Goal: Transaction & Acquisition: Purchase product/service

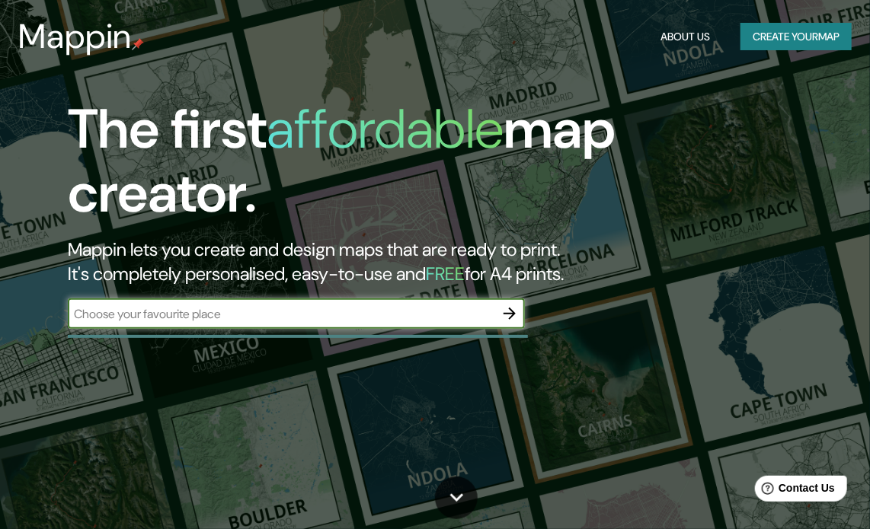
click at [480, 318] on input "text" at bounding box center [281, 314] width 426 height 18
type input "chihuahua"
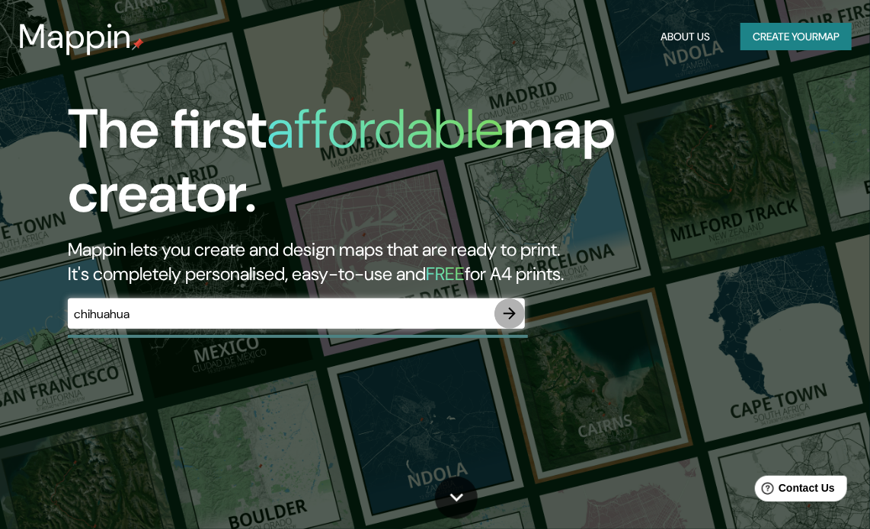
click at [500, 312] on icon "button" at bounding box center [509, 314] width 18 height 18
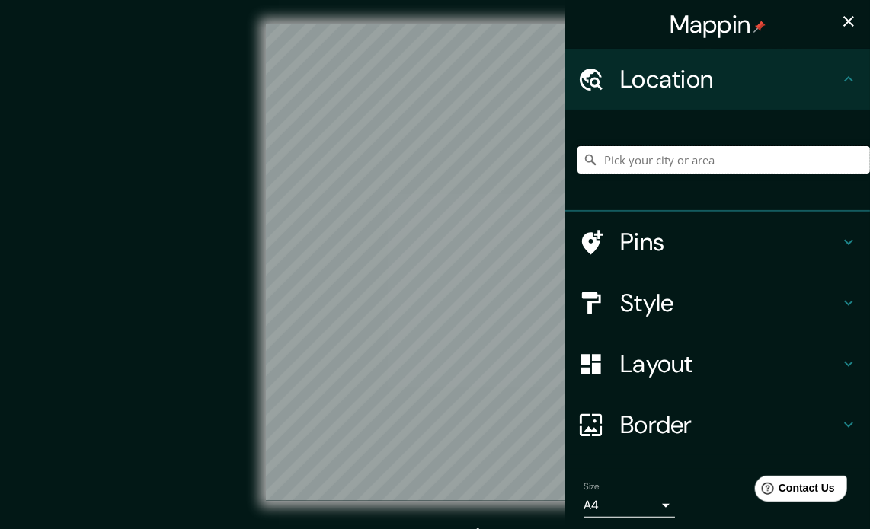
click at [672, 164] on input "Pick your city or area" at bounding box center [723, 159] width 292 height 27
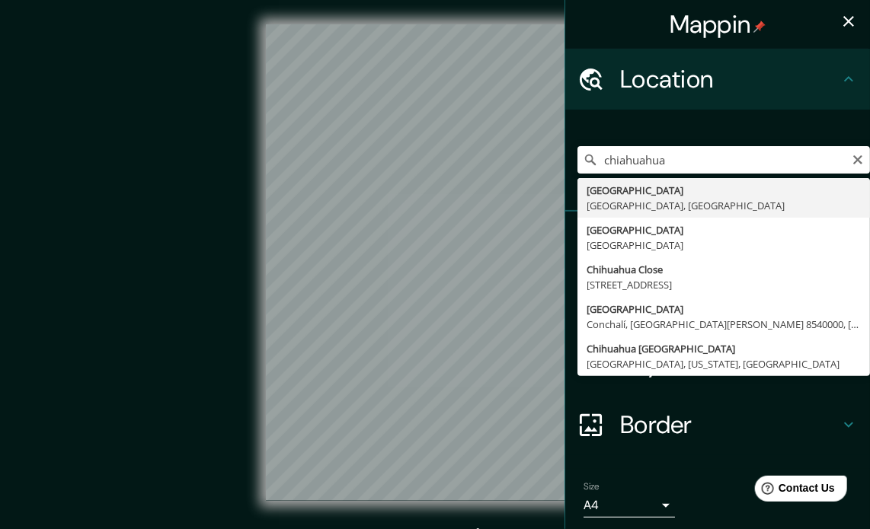
type input "[GEOGRAPHIC_DATA], [GEOGRAPHIC_DATA], [GEOGRAPHIC_DATA]"
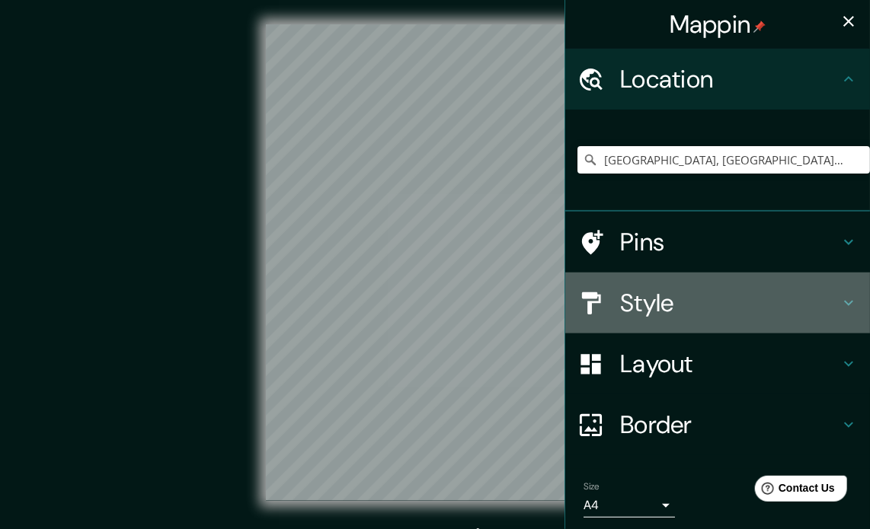
click at [765, 316] on h4 "Style" at bounding box center [729, 303] width 219 height 30
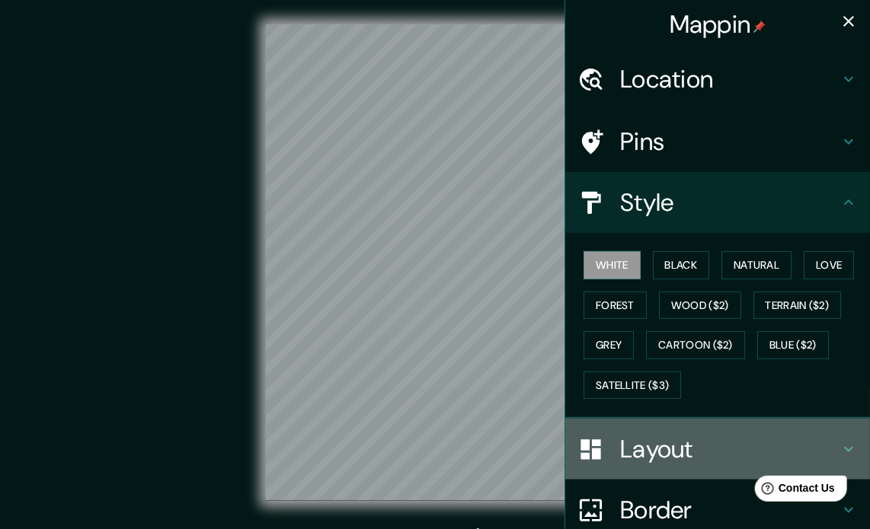
click at [713, 446] on h4 "Layout" at bounding box center [729, 449] width 219 height 30
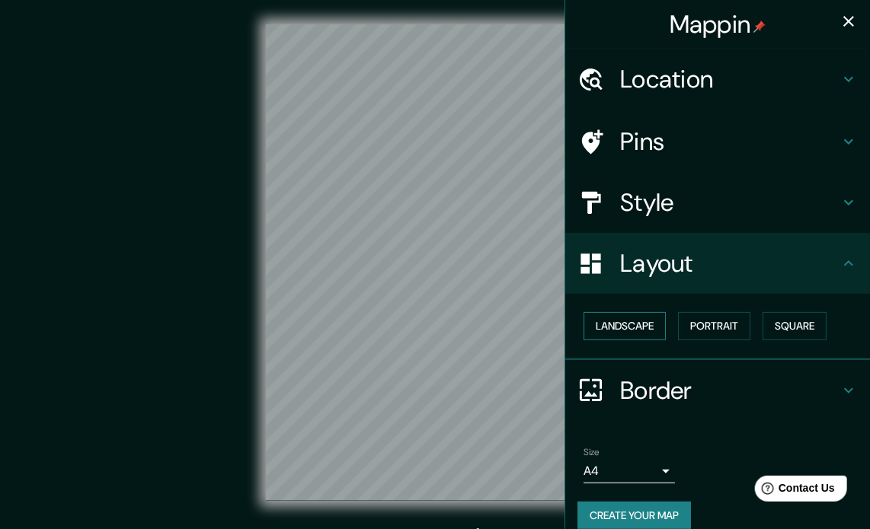
click at [630, 322] on button "Landscape" at bounding box center [624, 326] width 82 height 28
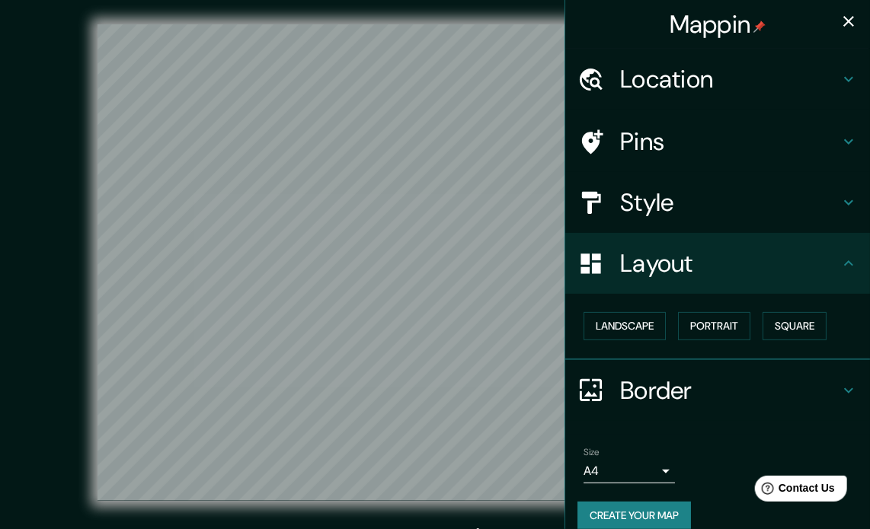
click at [839, 18] on icon "button" at bounding box center [848, 21] width 18 height 18
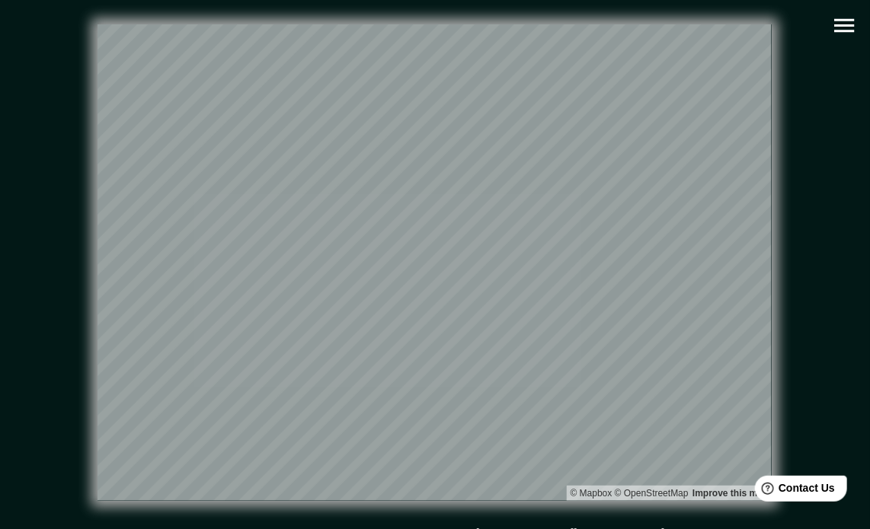
click at [836, 24] on icon "button" at bounding box center [844, 26] width 20 height 14
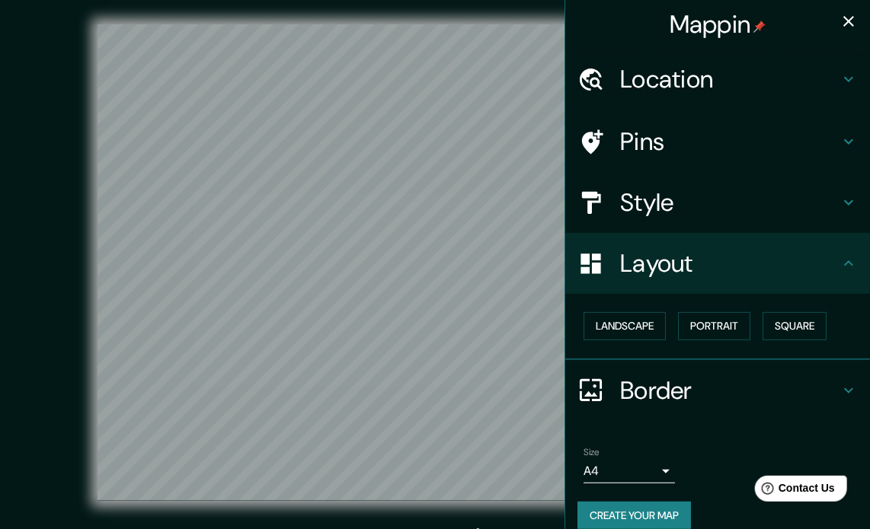
click at [656, 514] on button "Create your map" at bounding box center [633, 516] width 113 height 28
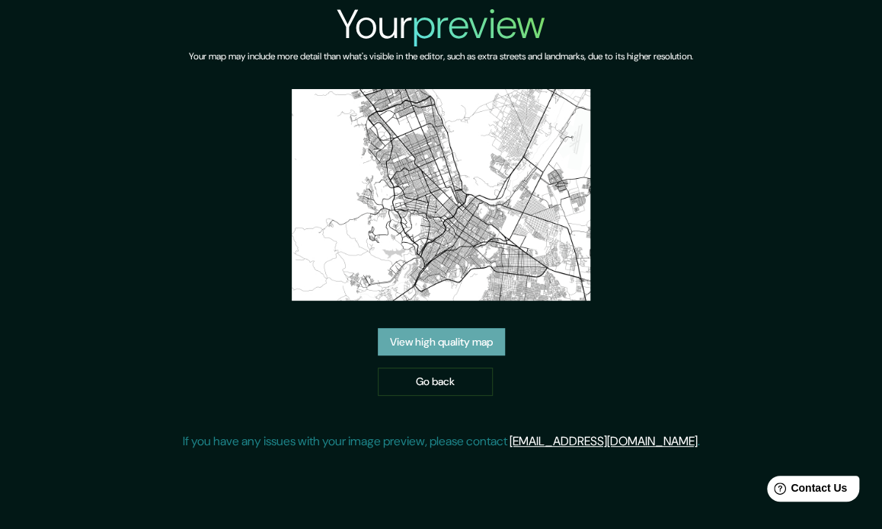
click at [436, 343] on link "View high quality map" at bounding box center [441, 342] width 127 height 28
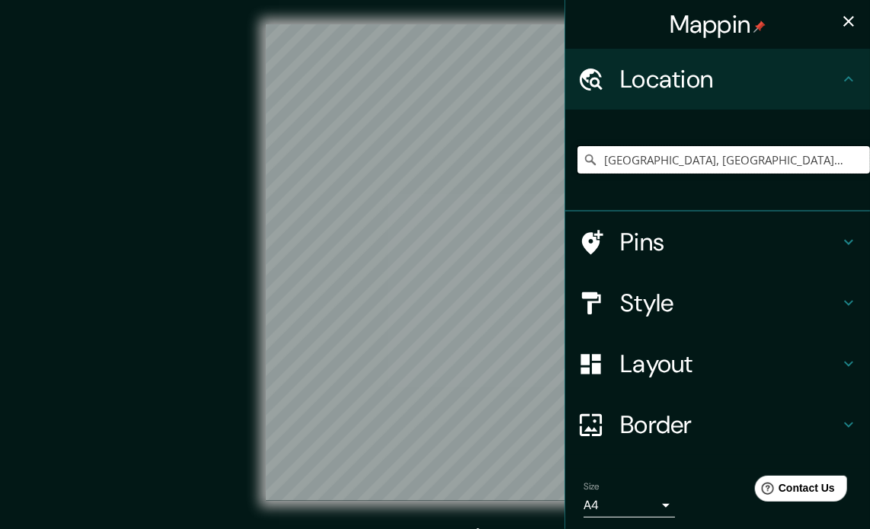
click at [720, 163] on input "[GEOGRAPHIC_DATA], [GEOGRAPHIC_DATA], [GEOGRAPHIC_DATA]" at bounding box center [723, 159] width 292 height 27
click at [789, 155] on input "[GEOGRAPHIC_DATA], [GEOGRAPHIC_DATA], [GEOGRAPHIC_DATA]" at bounding box center [723, 159] width 292 height 27
click at [784, 156] on input "[GEOGRAPHIC_DATA], [GEOGRAPHIC_DATA], [GEOGRAPHIC_DATA]" at bounding box center [723, 159] width 292 height 27
drag, startPoint x: 778, startPoint y: 169, endPoint x: 653, endPoint y: 153, distance: 125.9
click at [653, 153] on input "[GEOGRAPHIC_DATA], [GEOGRAPHIC_DATA], [GEOGRAPHIC_DATA]" at bounding box center [723, 159] width 292 height 27
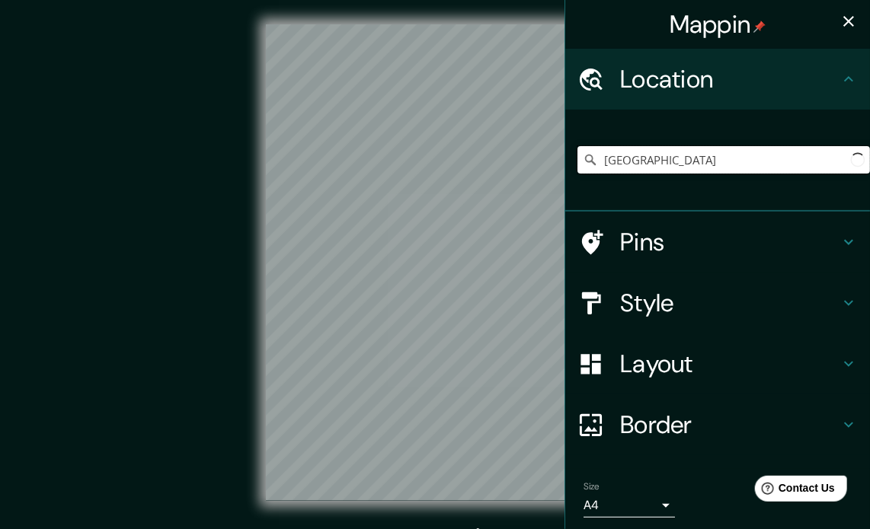
type input "Chihuahua, Chihuahua, México"
click at [670, 301] on h4 "Style" at bounding box center [729, 303] width 219 height 30
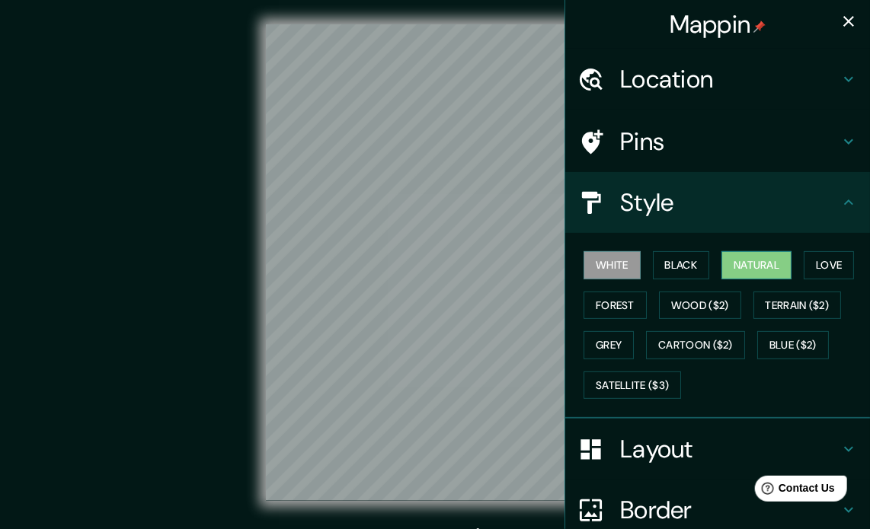
click at [736, 258] on button "Natural" at bounding box center [756, 265] width 70 height 28
click at [413, 264] on div at bounding box center [413, 264] width 12 height 12
click at [420, 304] on div at bounding box center [418, 303] width 12 height 12
click at [643, 452] on h4 "Layout" at bounding box center [729, 449] width 219 height 30
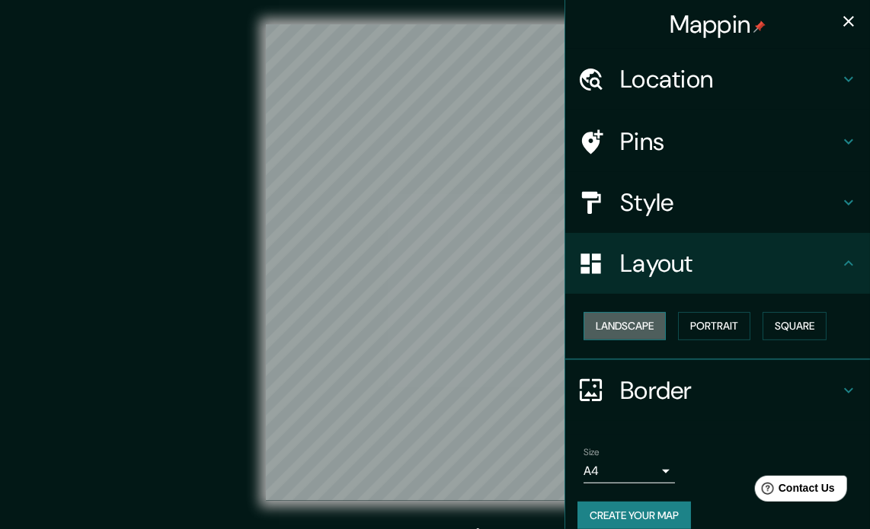
click at [641, 315] on button "Landscape" at bounding box center [624, 326] width 82 height 28
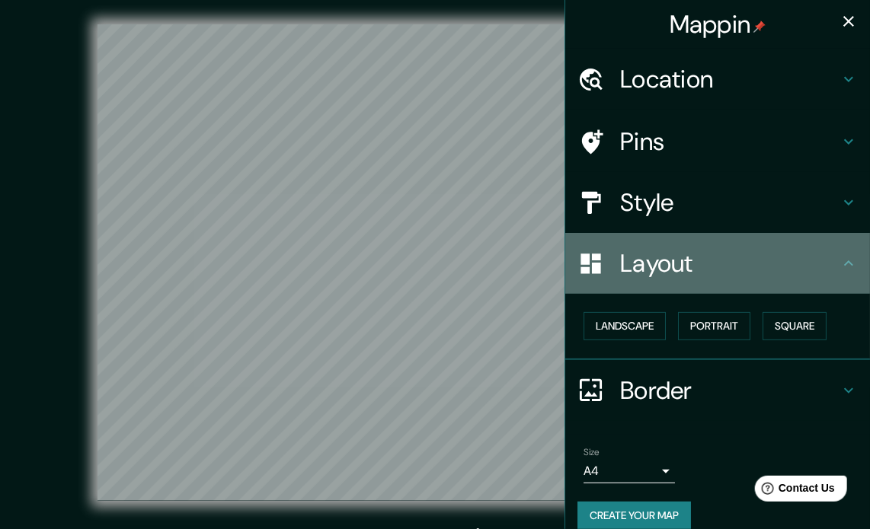
click at [845, 270] on icon at bounding box center [848, 263] width 18 height 18
click at [840, 261] on icon at bounding box center [848, 263] width 18 height 18
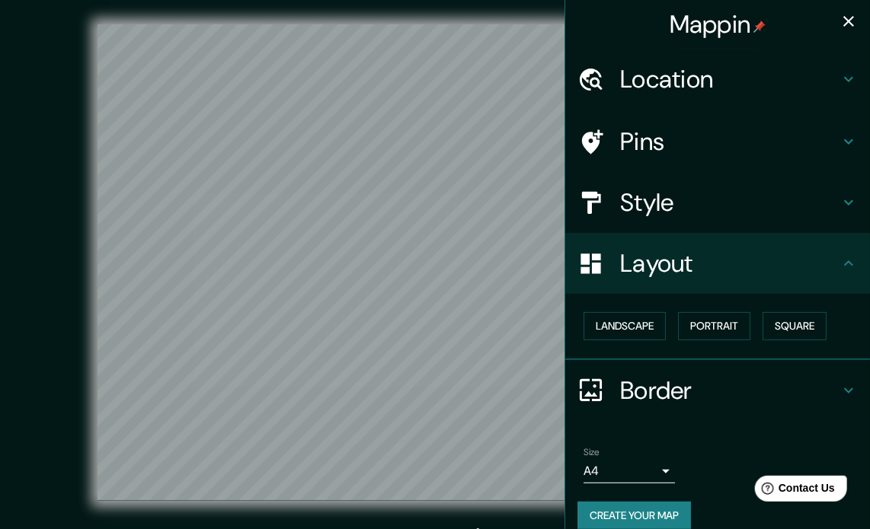
click at [839, 24] on icon "button" at bounding box center [848, 21] width 18 height 18
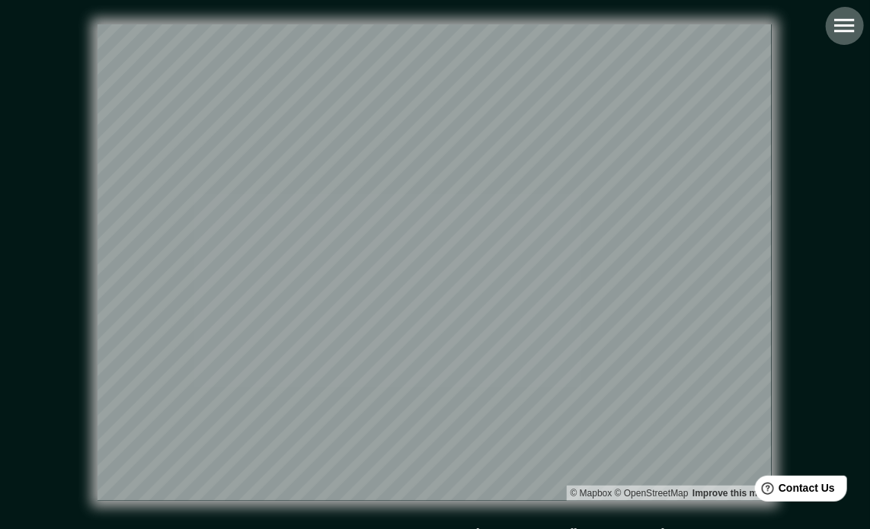
click at [835, 21] on icon "button" at bounding box center [844, 26] width 20 height 14
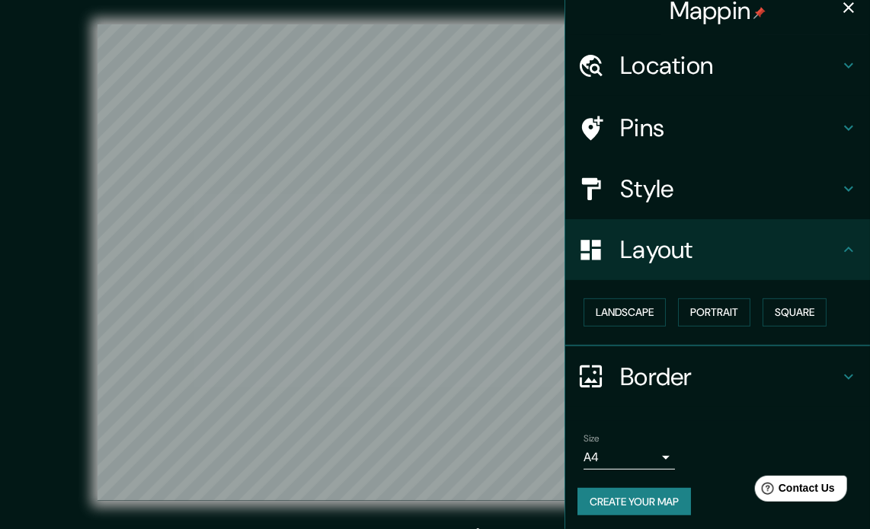
scroll to position [17, 0]
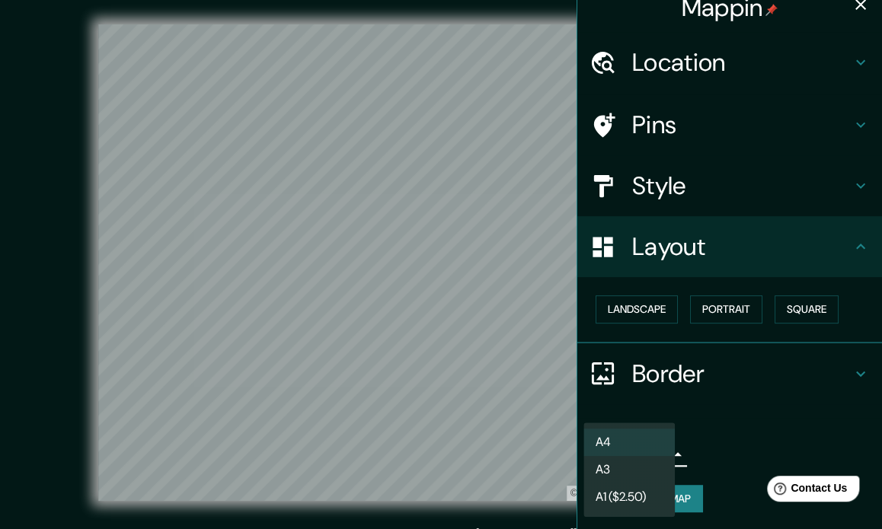
click at [648, 449] on body "Mappin Location Chihuahua, Chihuahua, México Chihuahua Chihuahua, México Chihua…" at bounding box center [441, 264] width 882 height 529
click at [731, 449] on div at bounding box center [441, 264] width 882 height 529
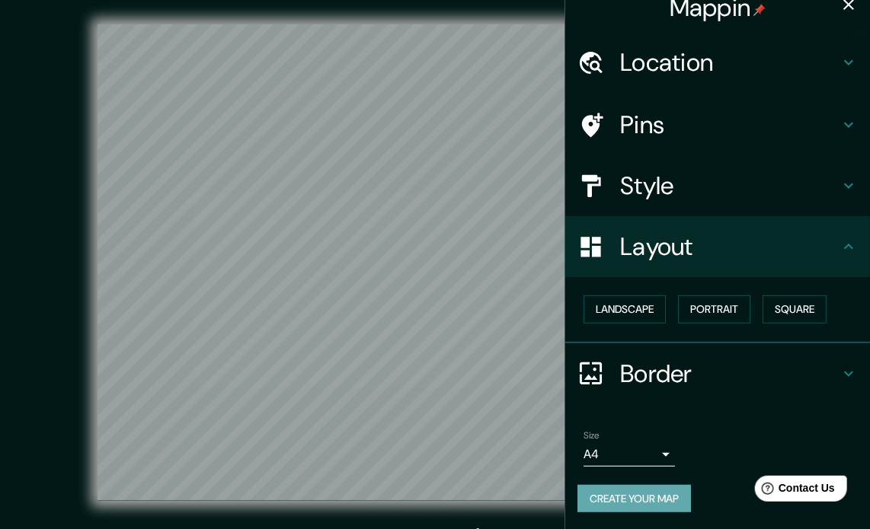
click at [652, 496] on button "Create your map" at bounding box center [633, 499] width 113 height 28
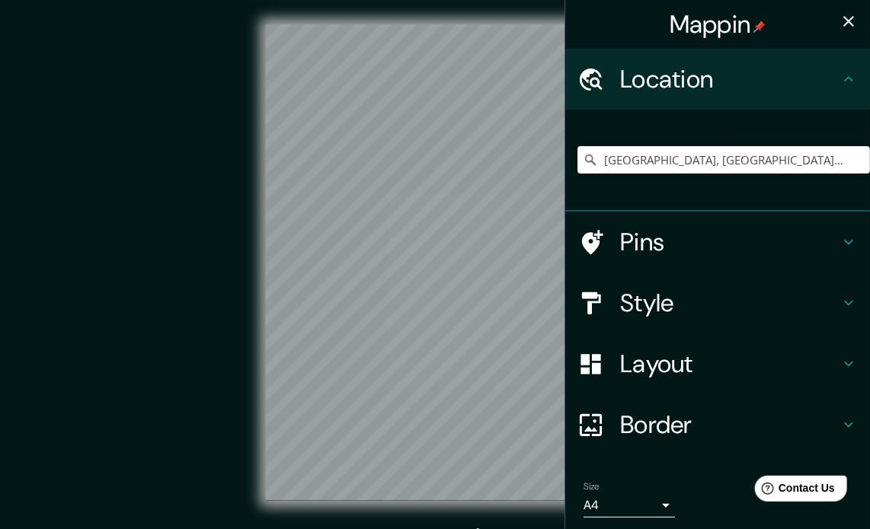
click at [802, 164] on input "[GEOGRAPHIC_DATA], [GEOGRAPHIC_DATA], [GEOGRAPHIC_DATA]" at bounding box center [723, 159] width 292 height 27
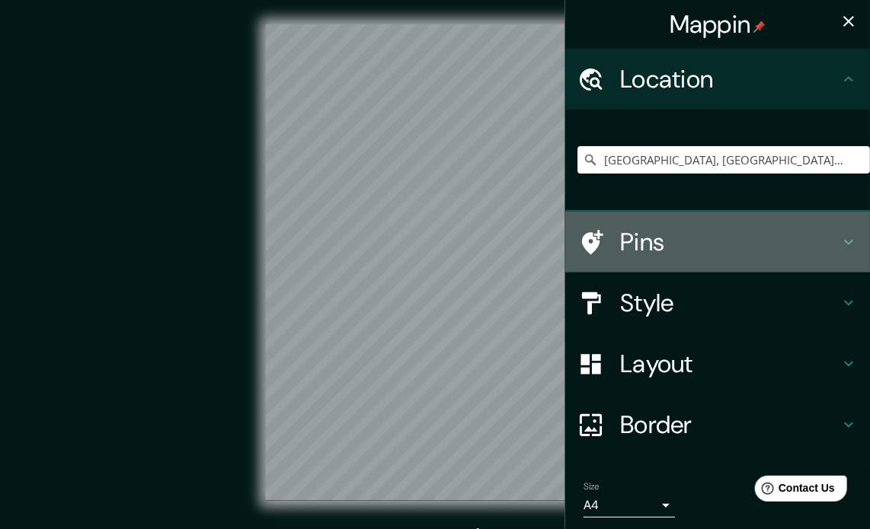
click at [777, 247] on h4 "Pins" at bounding box center [729, 242] width 219 height 30
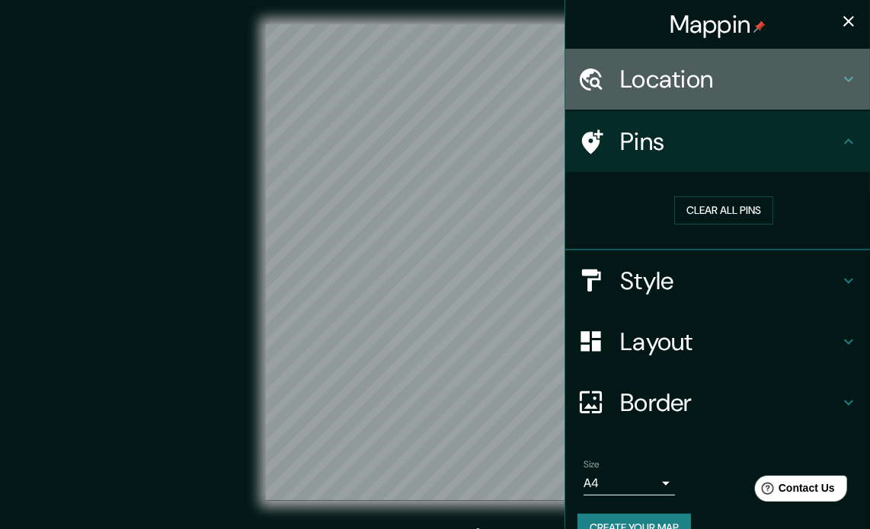
click at [733, 81] on h4 "Location" at bounding box center [729, 79] width 219 height 30
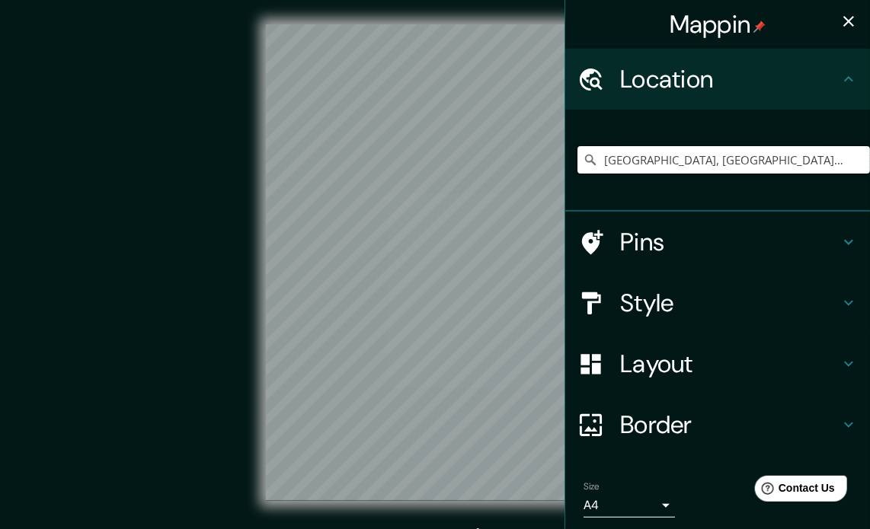
click at [774, 155] on input "[GEOGRAPHIC_DATA], [GEOGRAPHIC_DATA], [GEOGRAPHIC_DATA]" at bounding box center [723, 159] width 292 height 27
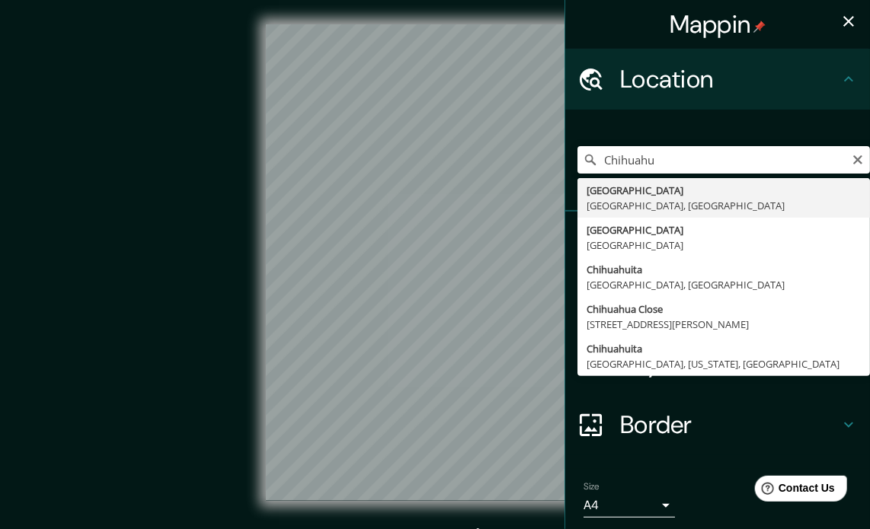
type input "[GEOGRAPHIC_DATA], [GEOGRAPHIC_DATA], [GEOGRAPHIC_DATA]"
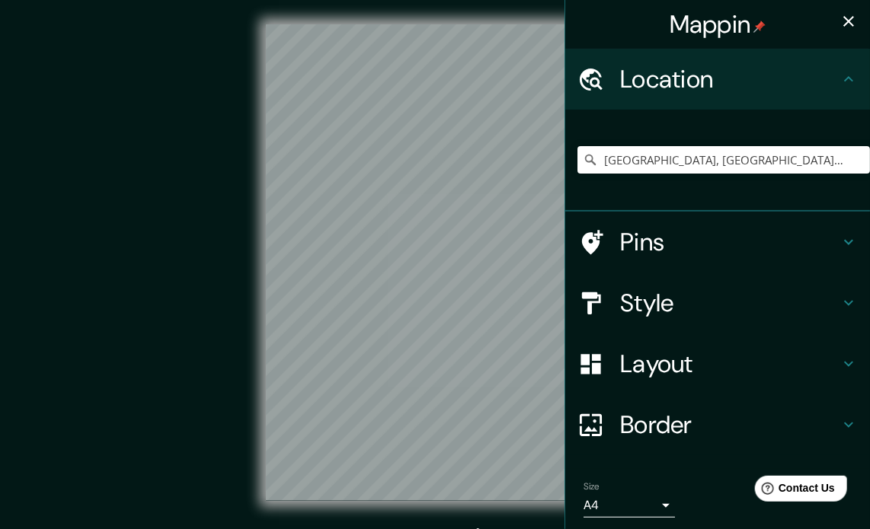
click at [688, 244] on h4 "Pins" at bounding box center [729, 242] width 219 height 30
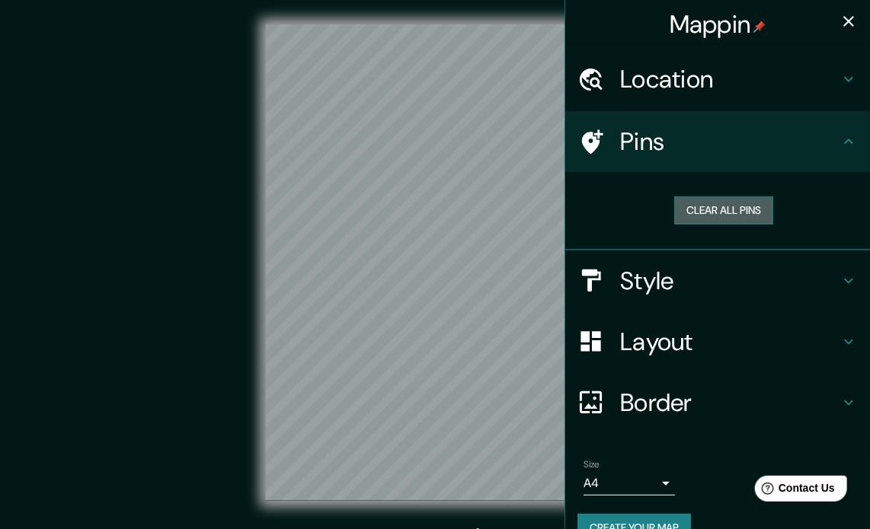
click at [719, 208] on button "Clear all pins" at bounding box center [723, 210] width 99 height 28
click at [720, 210] on button "Clear all pins" at bounding box center [723, 210] width 99 height 28
